Goal: Information Seeking & Learning: Learn about a topic

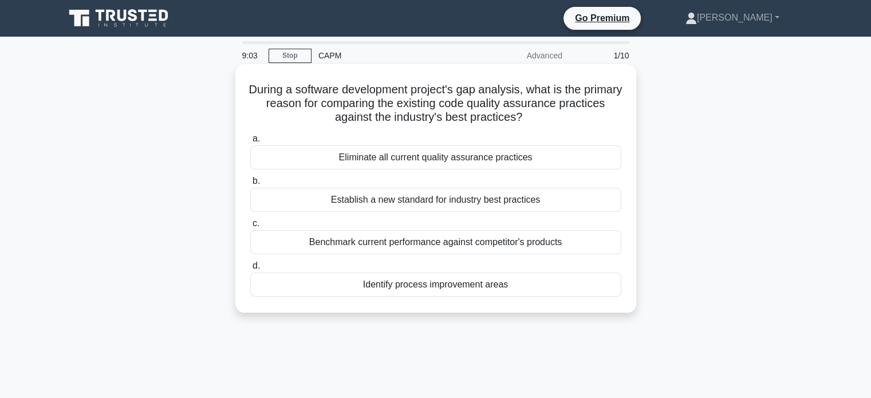
click at [392, 246] on div "Benchmark current performance against competitor's products" at bounding box center [435, 242] width 371 height 24
click at [250, 227] on input "c. Benchmark current performance against competitor's products" at bounding box center [250, 223] width 0 height 7
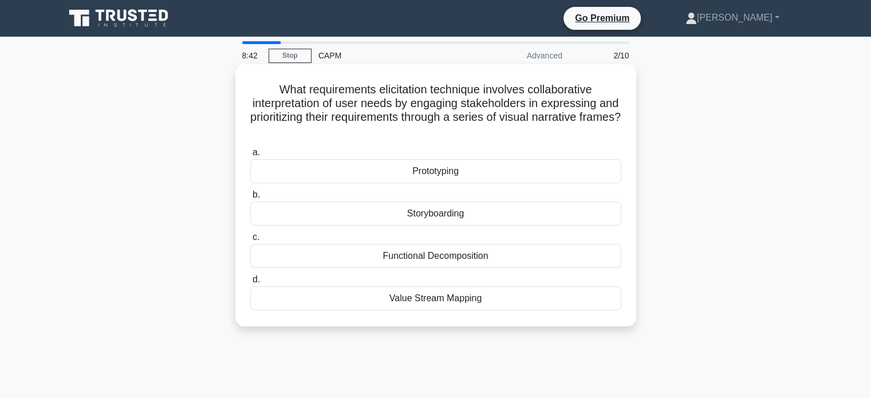
click at [292, 207] on div "Storyboarding" at bounding box center [435, 213] width 371 height 24
click at [250, 199] on input "b. Storyboarding" at bounding box center [250, 194] width 0 height 7
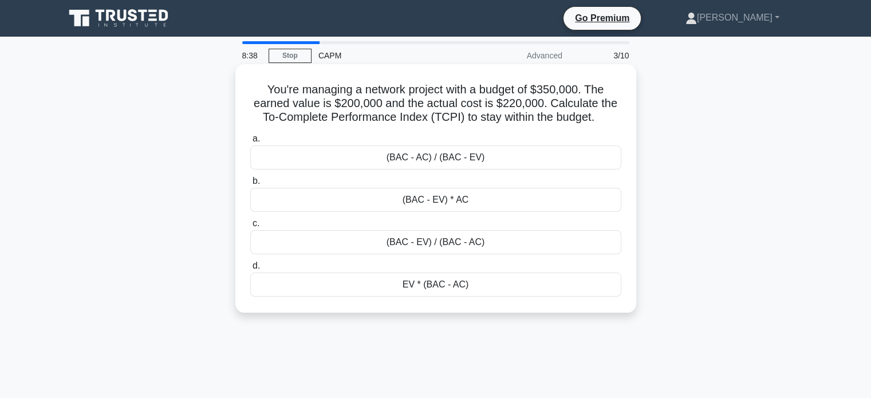
click at [337, 239] on div "(BAC - EV) / (BAC - AC)" at bounding box center [435, 242] width 371 height 24
click at [250, 227] on input "c. (BAC - EV) / (BAC - AC)" at bounding box center [250, 223] width 0 height 7
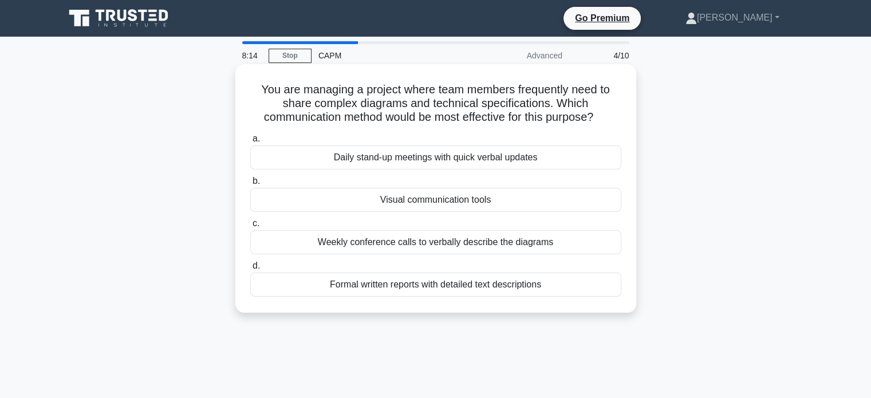
click at [280, 291] on div "Formal written reports with detailed text descriptions" at bounding box center [435, 284] width 371 height 24
click at [250, 270] on input "d. Formal written reports with detailed text descriptions" at bounding box center [250, 265] width 0 height 7
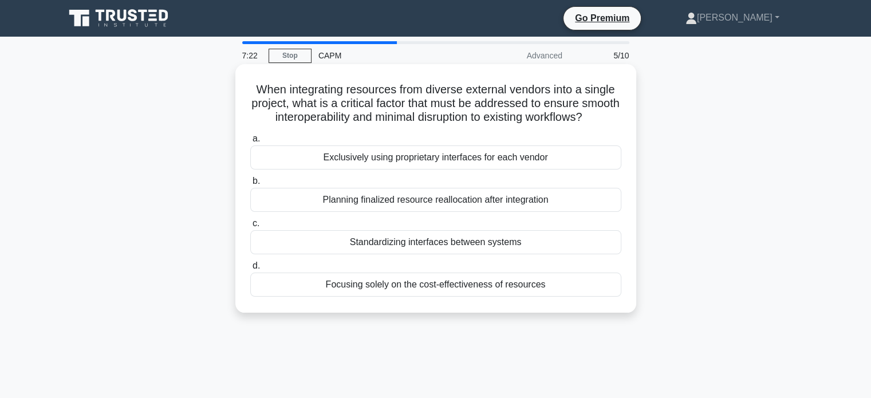
click at [323, 204] on div "Planning finalized resource reallocation after integration" at bounding box center [435, 200] width 371 height 24
click at [250, 185] on input "b. Planning finalized resource reallocation after integration" at bounding box center [250, 180] width 0 height 7
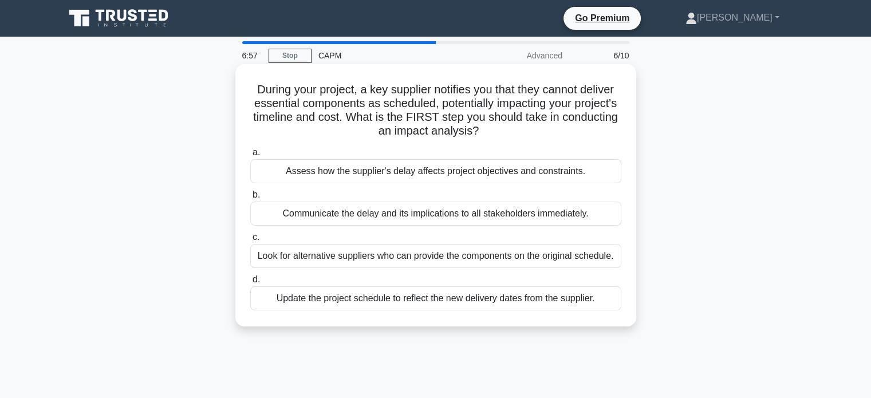
click at [488, 169] on div "Assess how the supplier's delay affects project objectives and constraints." at bounding box center [435, 171] width 371 height 24
click at [250, 156] on input "a. Assess how the supplier's delay affects project objectives and constraints." at bounding box center [250, 152] width 0 height 7
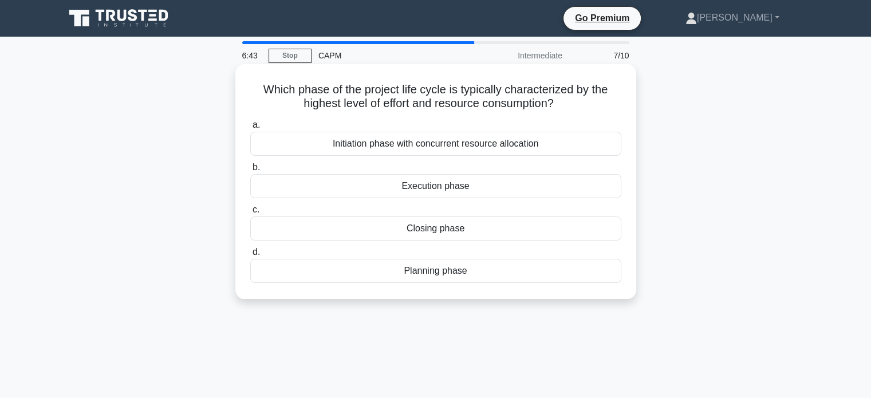
click at [446, 188] on div "Execution phase" at bounding box center [435, 186] width 371 height 24
click at [250, 171] on input "b. Execution phase" at bounding box center [250, 167] width 0 height 7
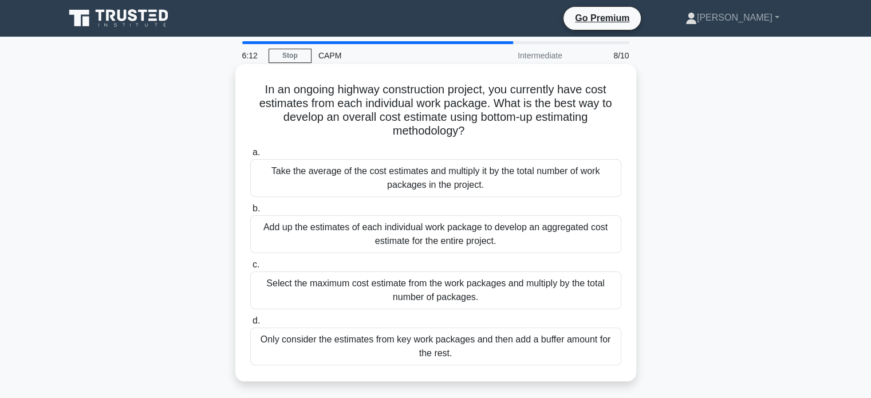
click at [275, 235] on div "Add up the estimates of each individual work package to develop an aggregated c…" at bounding box center [435, 234] width 371 height 38
click at [250, 212] on input "b. Add up the estimates of each individual work package to develop an aggregate…" at bounding box center [250, 208] width 0 height 7
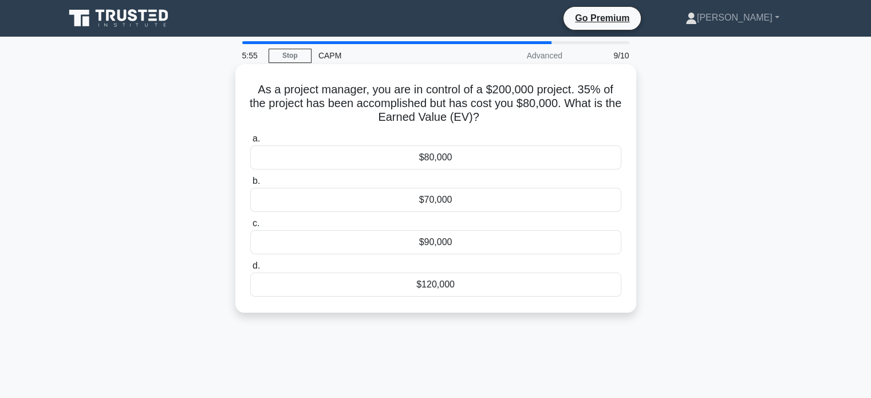
click at [444, 199] on div "$70,000" at bounding box center [435, 200] width 371 height 24
click at [250, 185] on input "b. $70,000" at bounding box center [250, 180] width 0 height 7
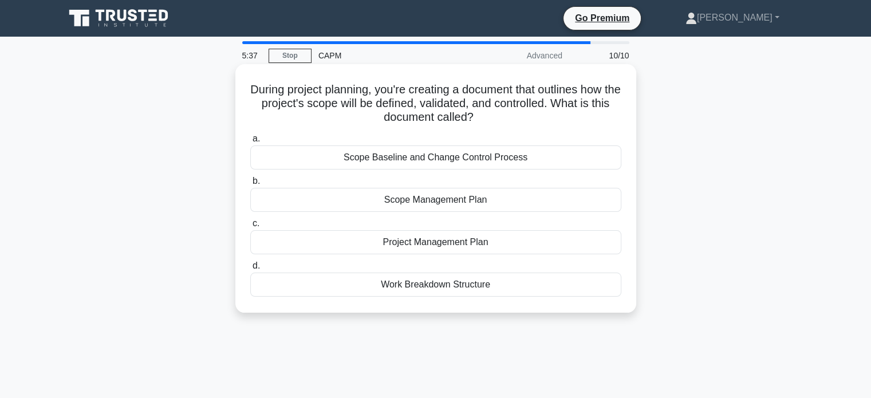
click at [484, 204] on div "Scope Management Plan" at bounding box center [435, 200] width 371 height 24
click at [250, 185] on input "b. Scope Management Plan" at bounding box center [250, 180] width 0 height 7
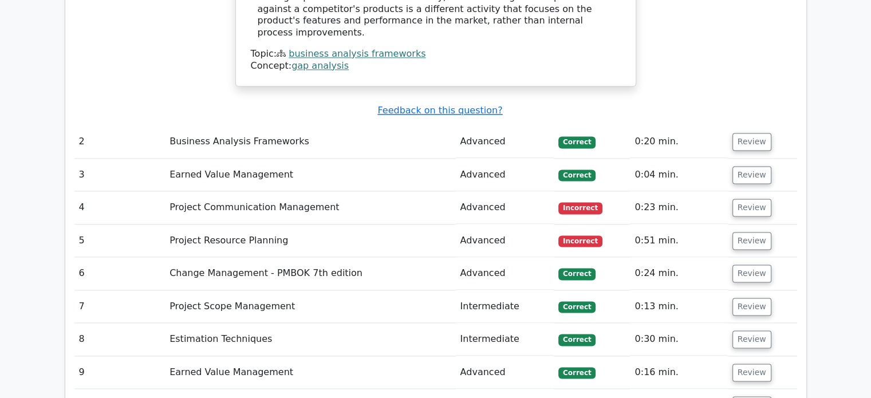
scroll to position [1512, 0]
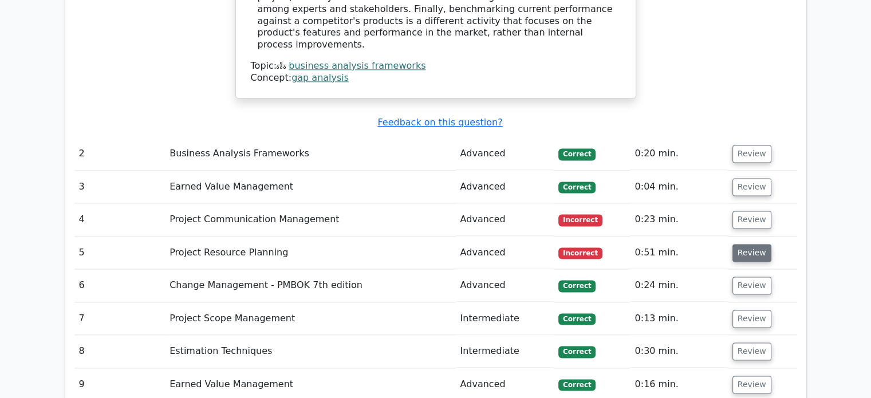
click at [740, 244] on button "Review" at bounding box center [751, 253] width 39 height 18
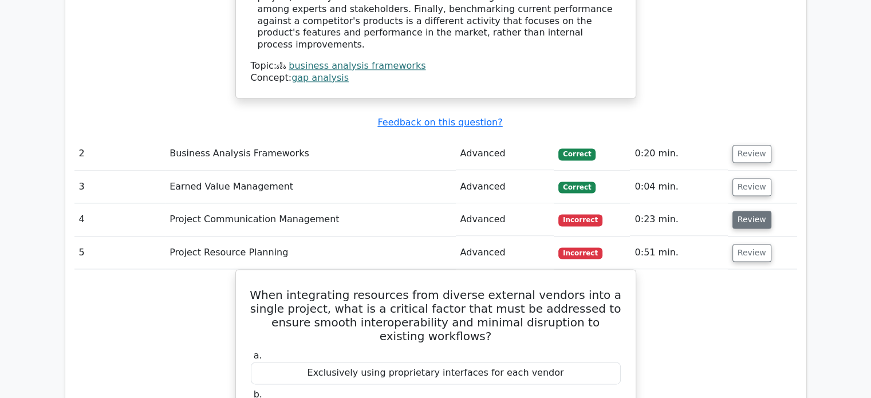
click at [742, 211] on button "Review" at bounding box center [751, 220] width 39 height 18
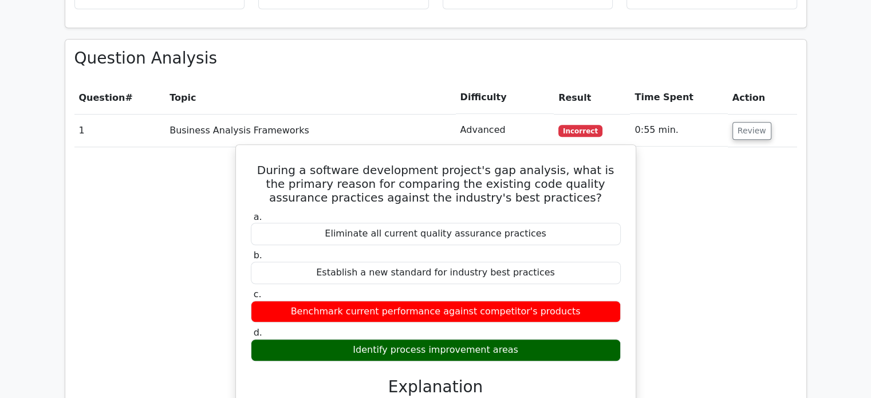
scroll to position [940, 0]
